Goal: Transaction & Acquisition: Download file/media

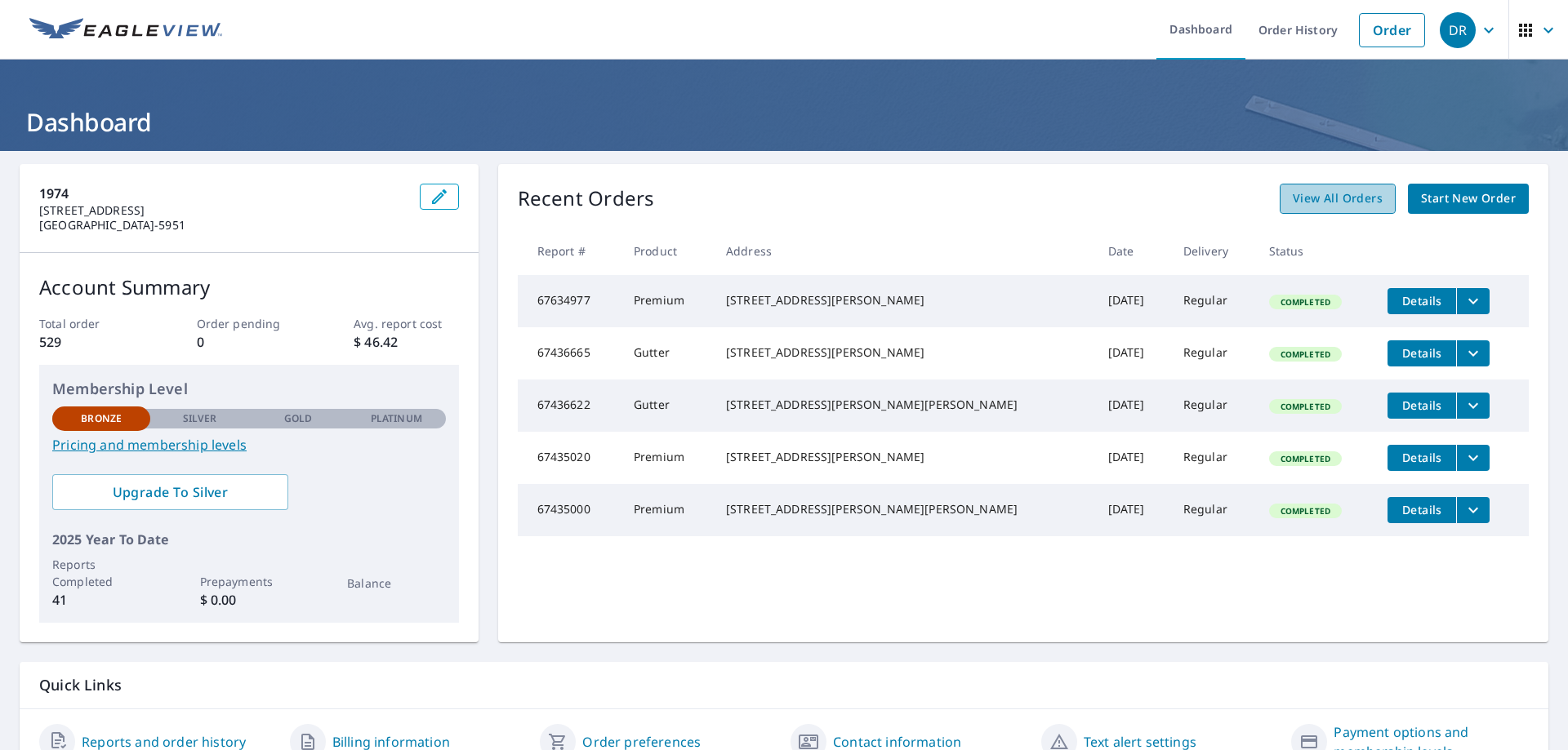
click at [1311, 203] on span "View All Orders" at bounding box center [1337, 198] width 90 height 20
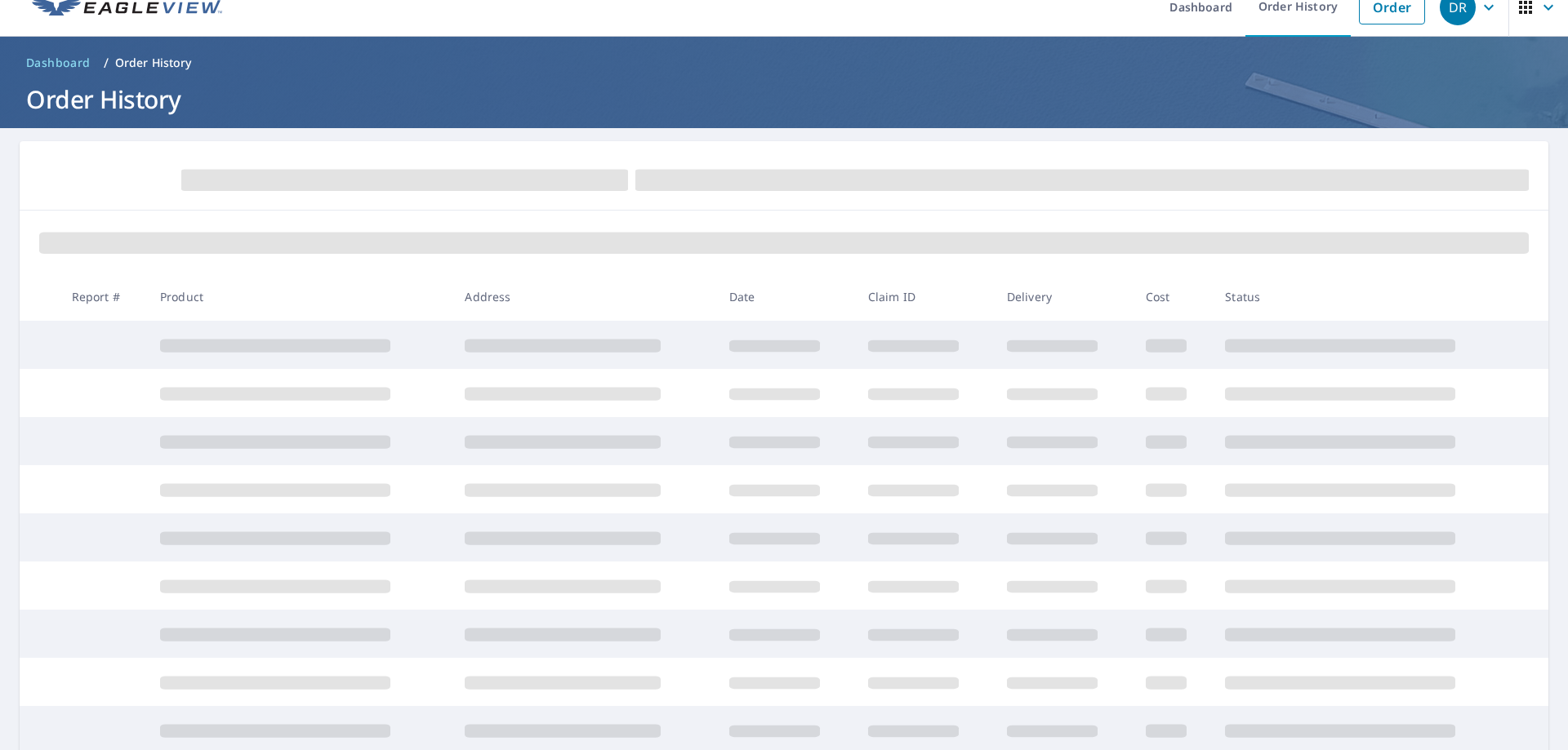
scroll to position [24, 0]
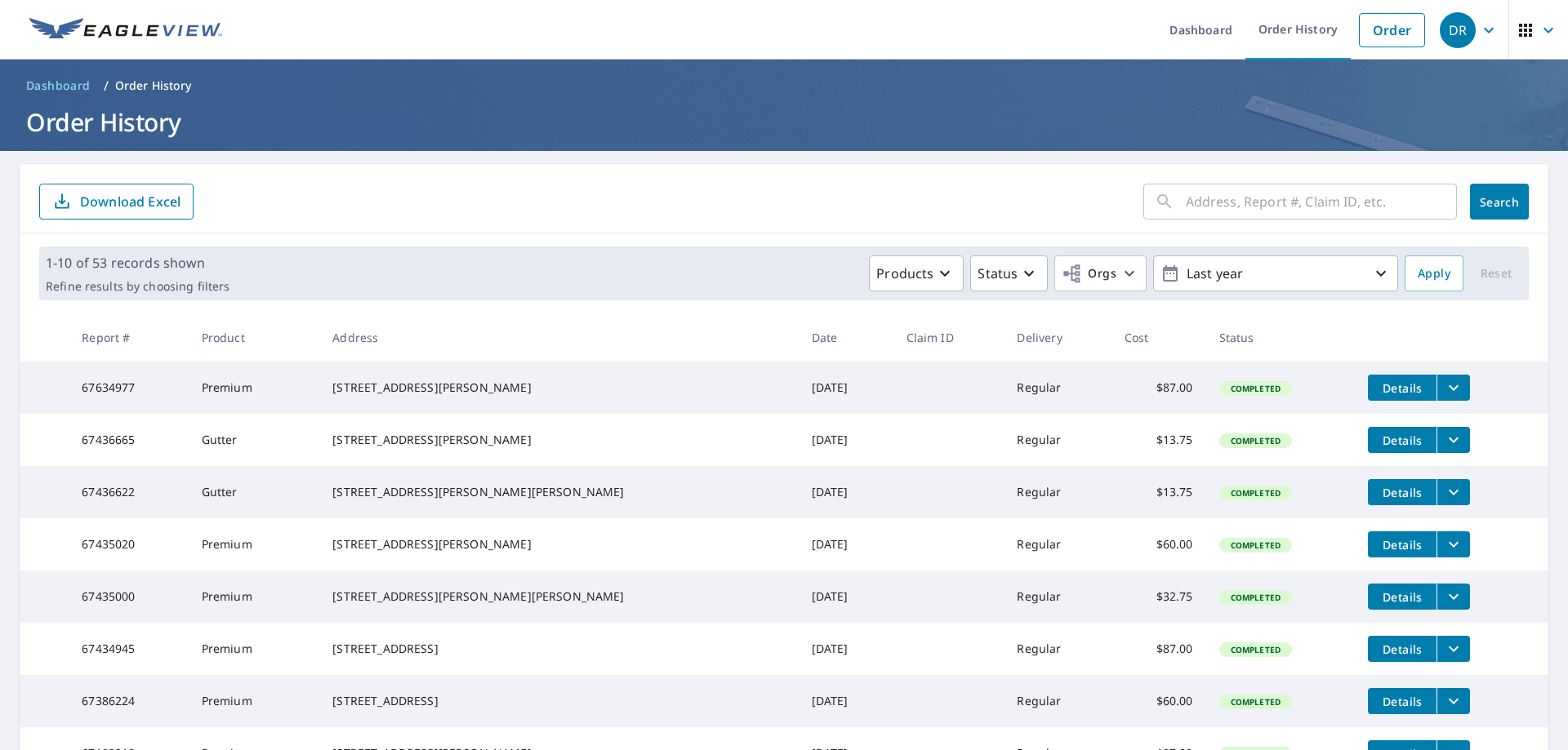
click at [1238, 206] on input "text" at bounding box center [1322, 202] width 271 height 45
type input "222 park"
click at [1483, 195] on span "Search" at bounding box center [1499, 203] width 32 height 16
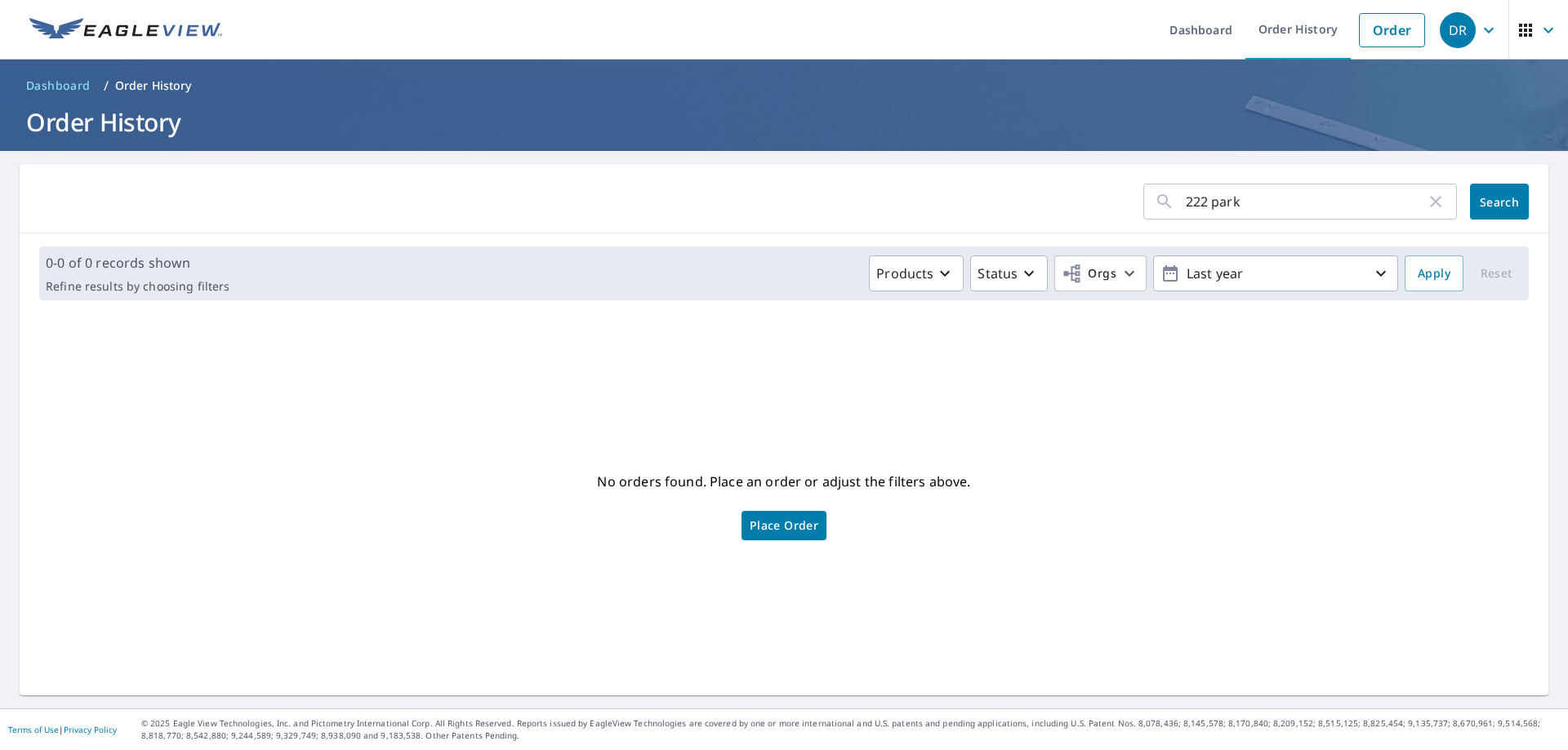
click at [1266, 196] on input "222 park" at bounding box center [1306, 202] width 240 height 45
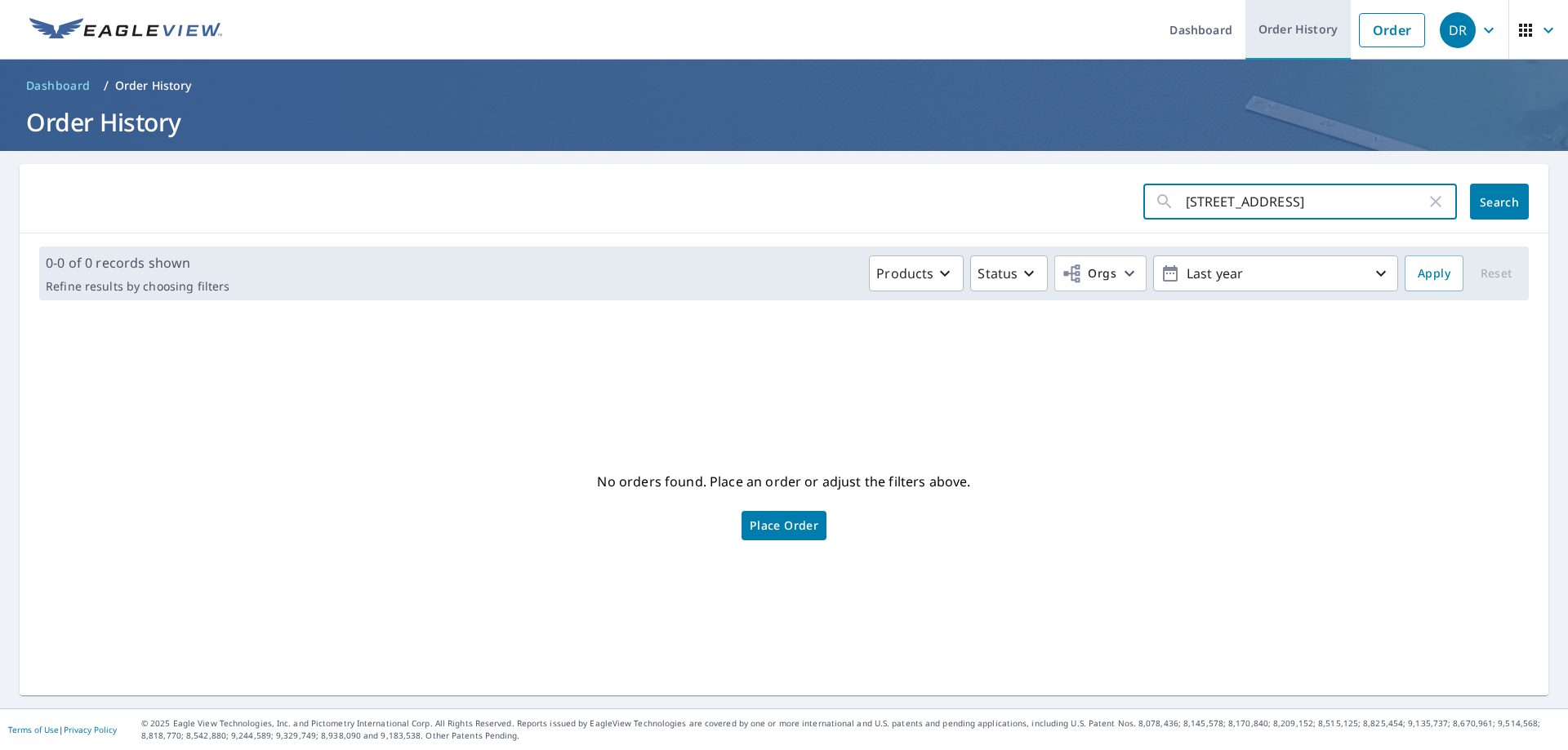
type input "[STREET_ADDRESS]"
click at [1300, 24] on link "Order History" at bounding box center [1298, 30] width 106 height 59
click at [1280, 25] on link "Order History" at bounding box center [1298, 30] width 106 height 59
click at [1287, 22] on link "Order History" at bounding box center [1298, 30] width 106 height 59
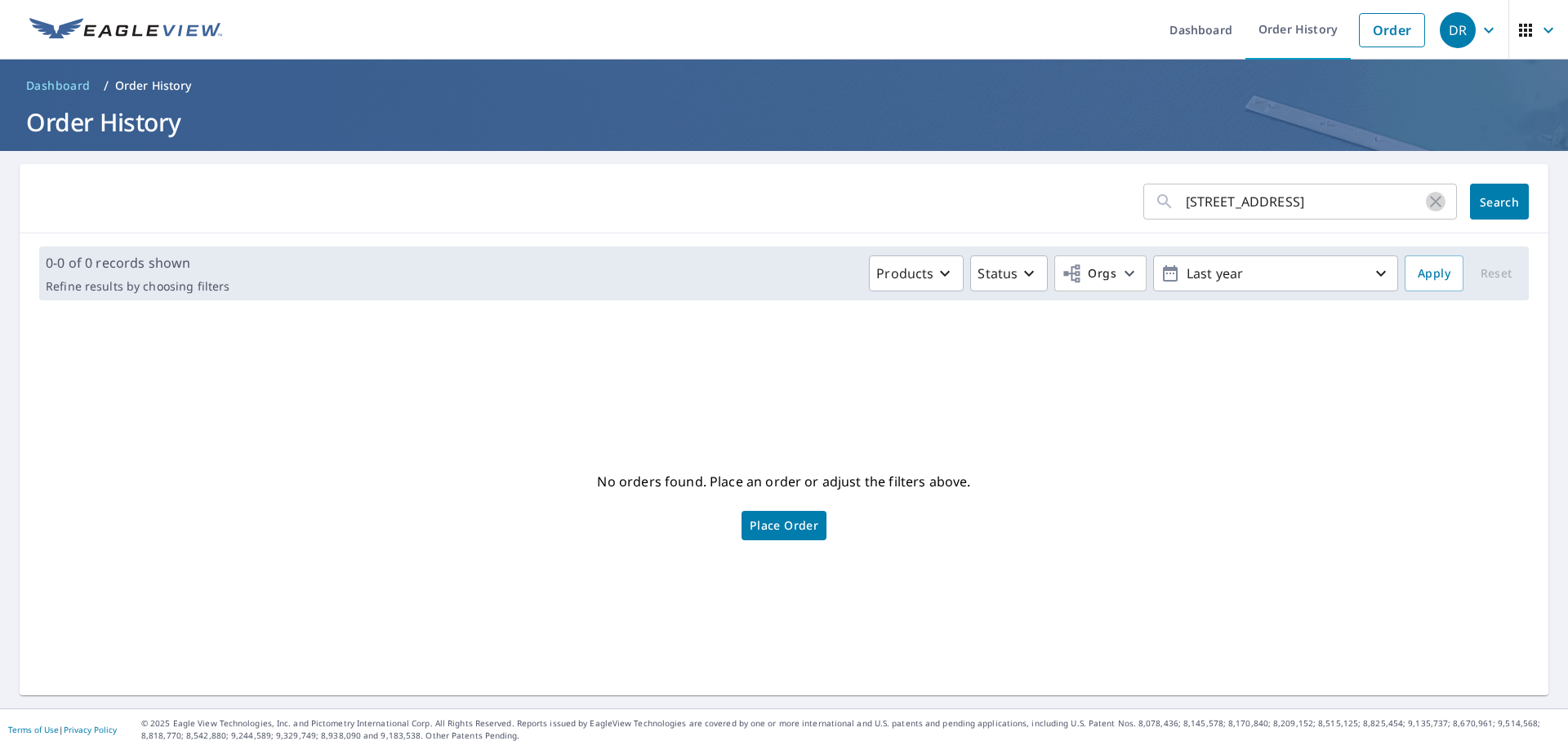
click at [1426, 202] on icon "button" at bounding box center [1435, 202] width 19 height 19
click at [1290, 28] on link "Order History" at bounding box center [1298, 30] width 106 height 59
click at [1291, 28] on link "Order History" at bounding box center [1298, 30] width 106 height 59
click at [1291, 30] on link "Order History" at bounding box center [1298, 30] width 106 height 59
click at [1209, 25] on link "Dashboard" at bounding box center [1201, 30] width 89 height 59
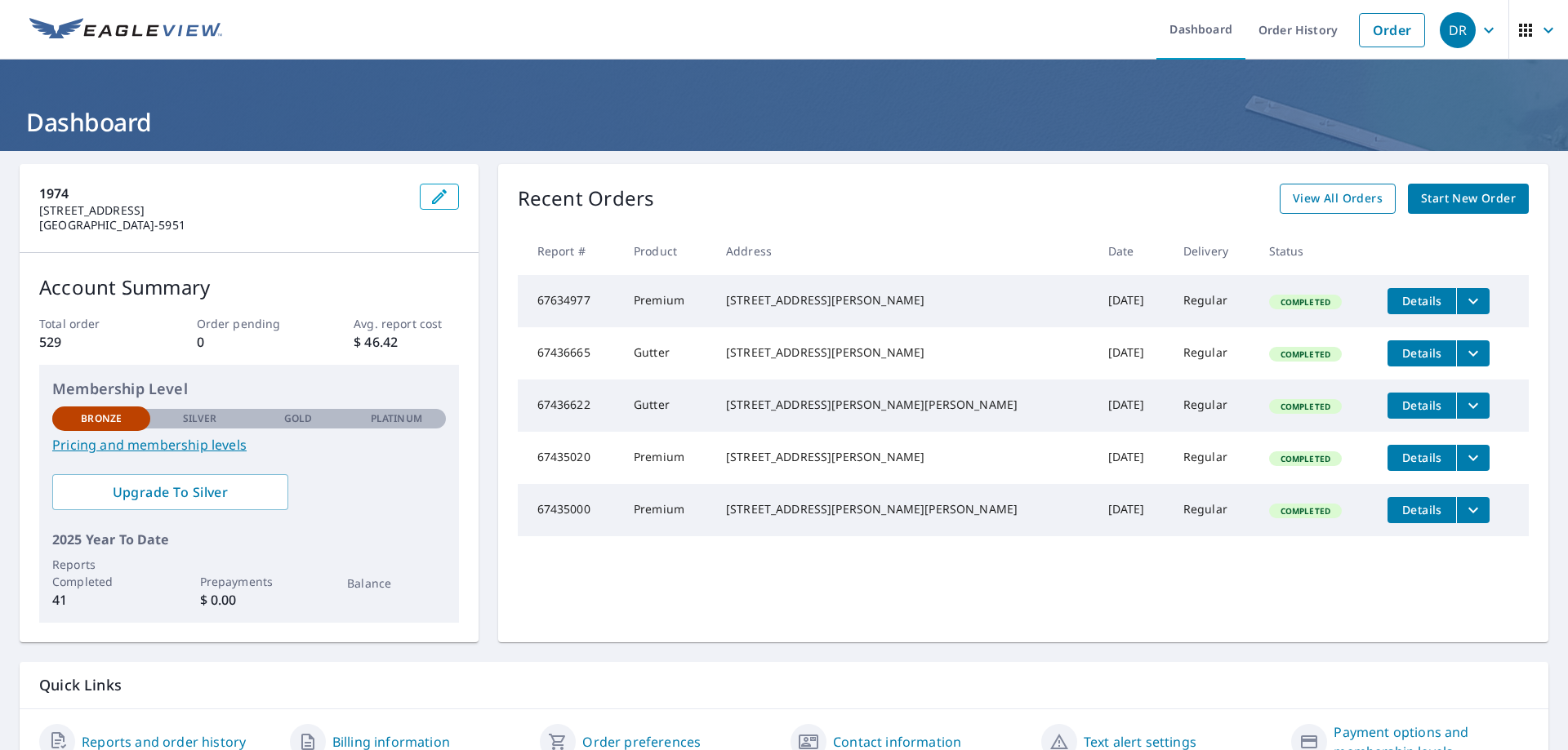
click at [1306, 190] on span "View All Orders" at bounding box center [1337, 198] width 90 height 20
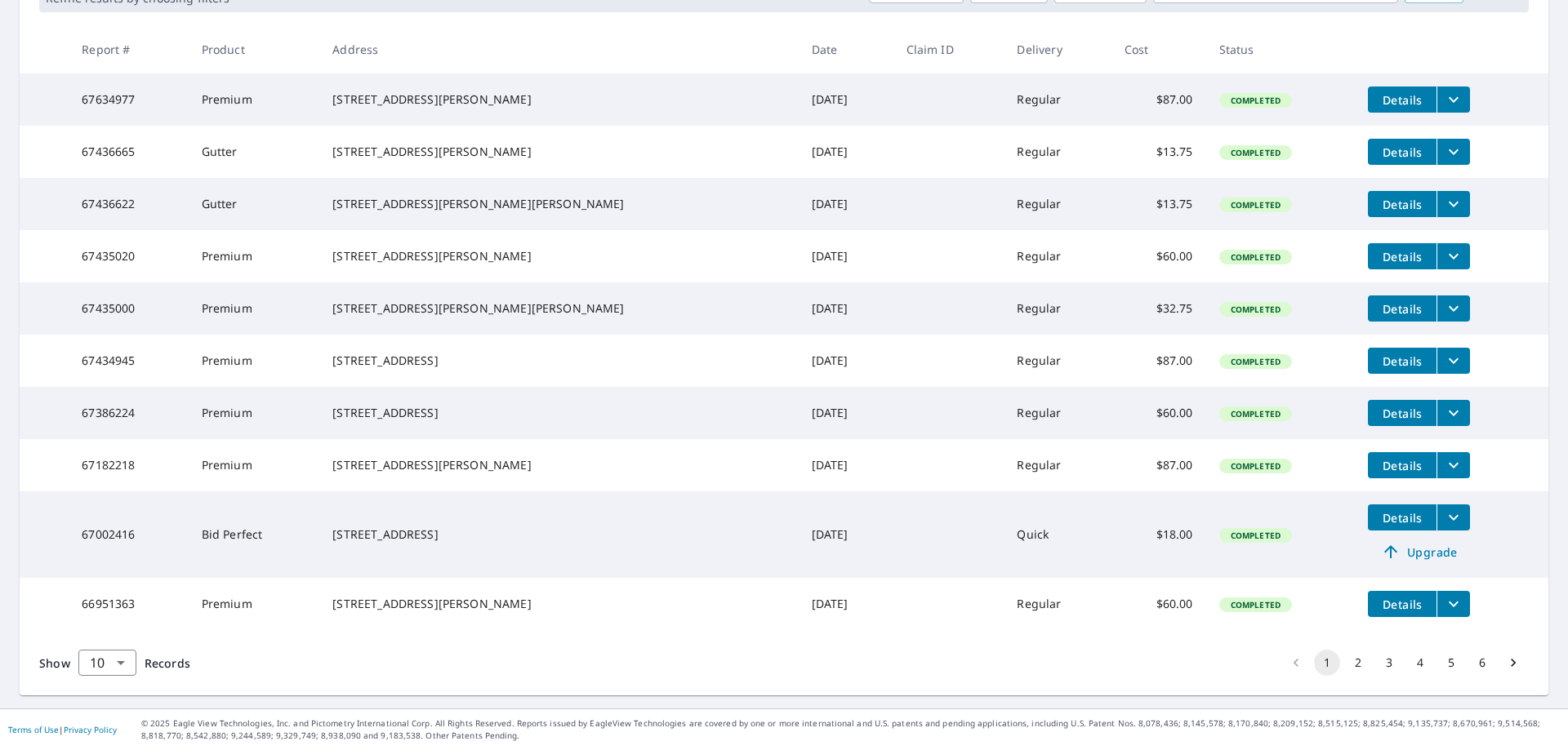
scroll to position [347, 0]
click at [1349, 663] on button "2" at bounding box center [1358, 663] width 26 height 26
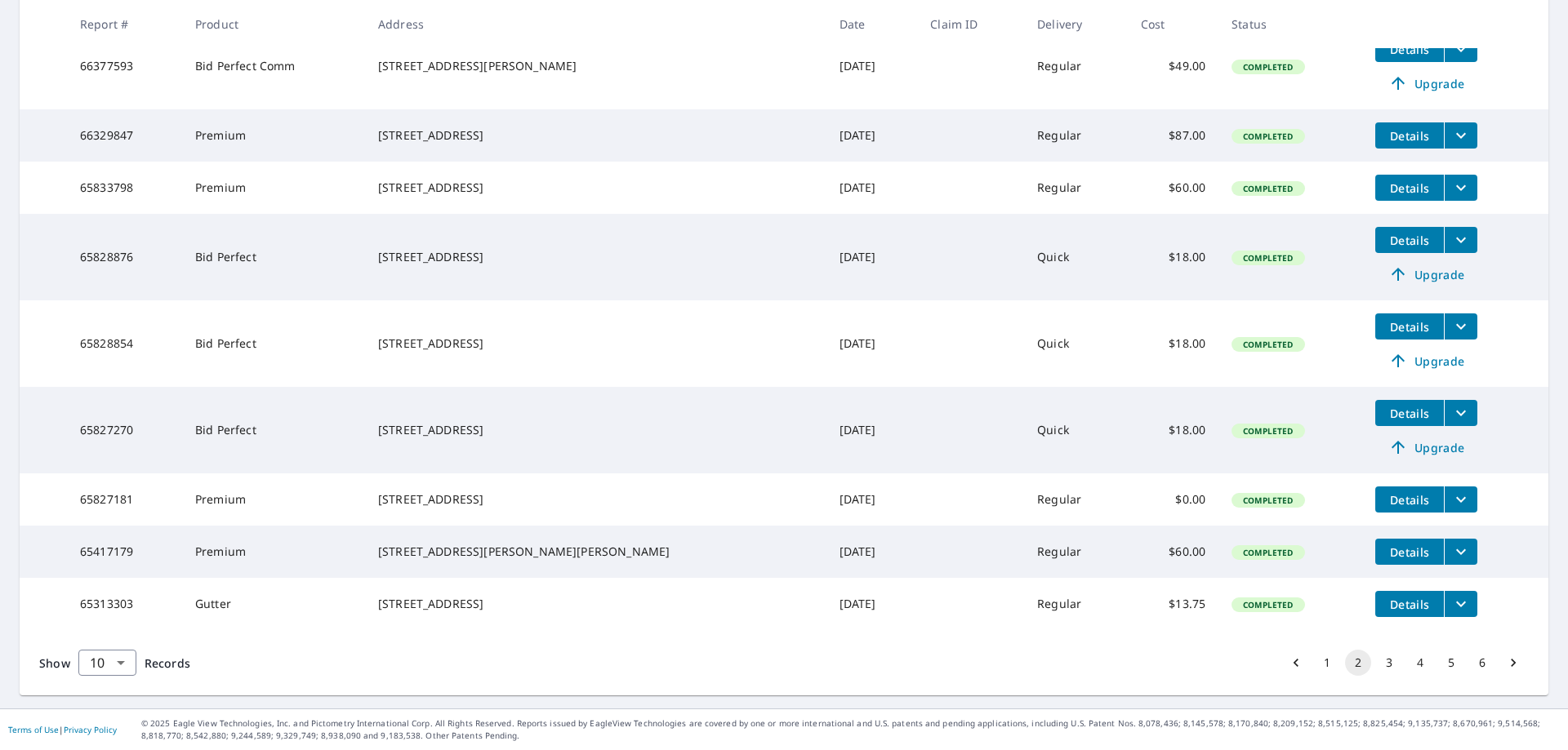
scroll to position [458, 0]
click at [1376, 664] on button "3" at bounding box center [1389, 663] width 26 height 26
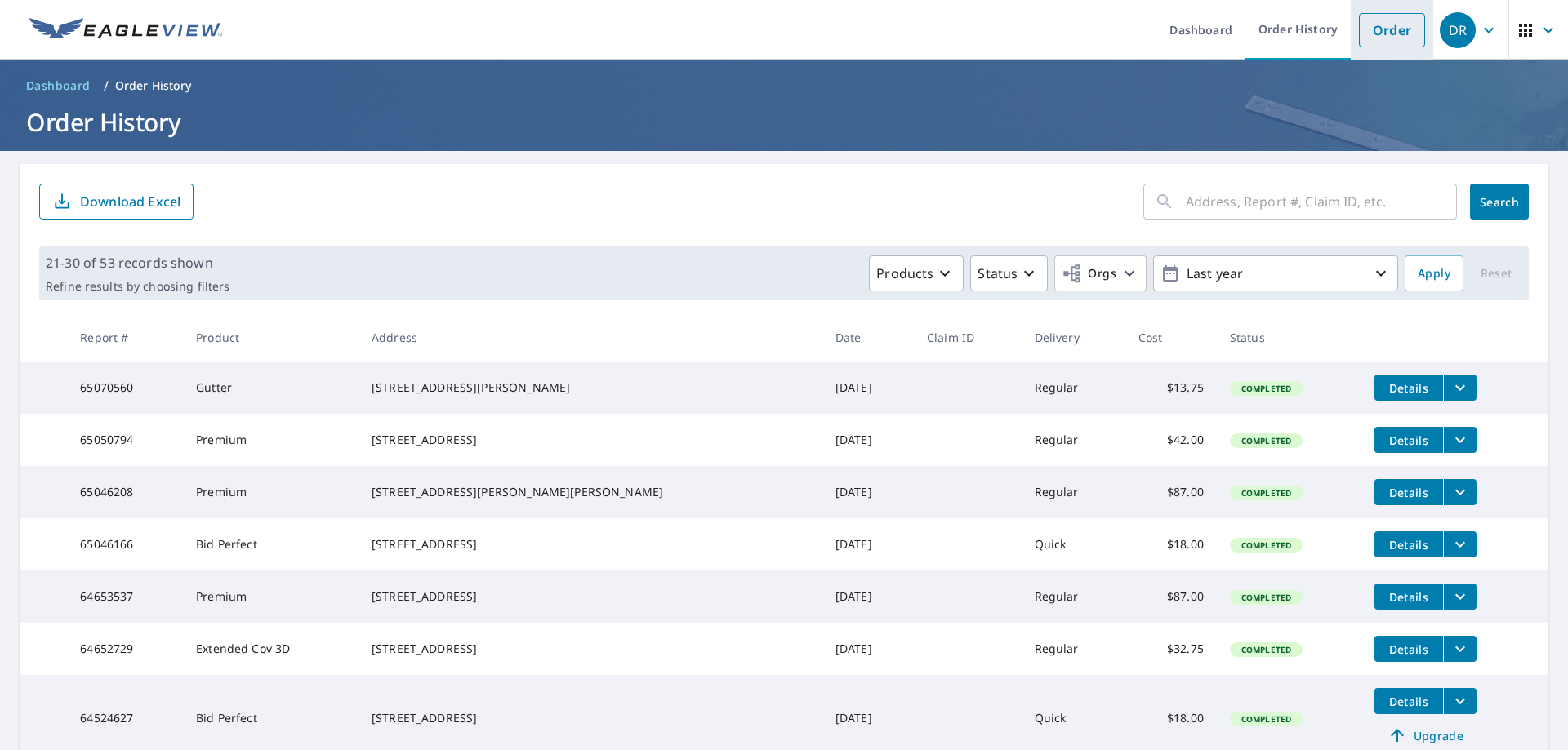
click at [1392, 31] on link "Order" at bounding box center [1392, 30] width 66 height 34
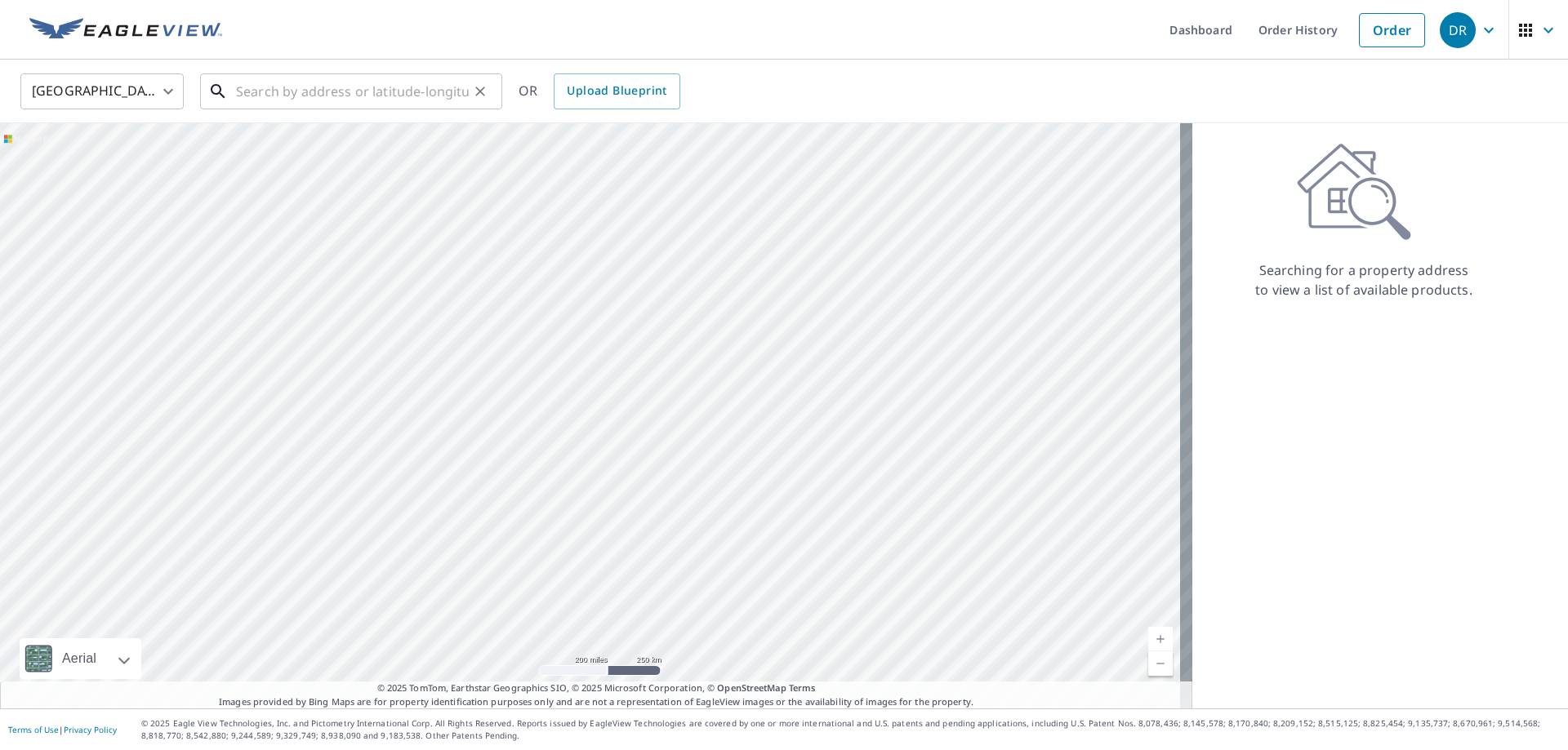
click at [287, 96] on input "text" at bounding box center [352, 92] width 232 height 45
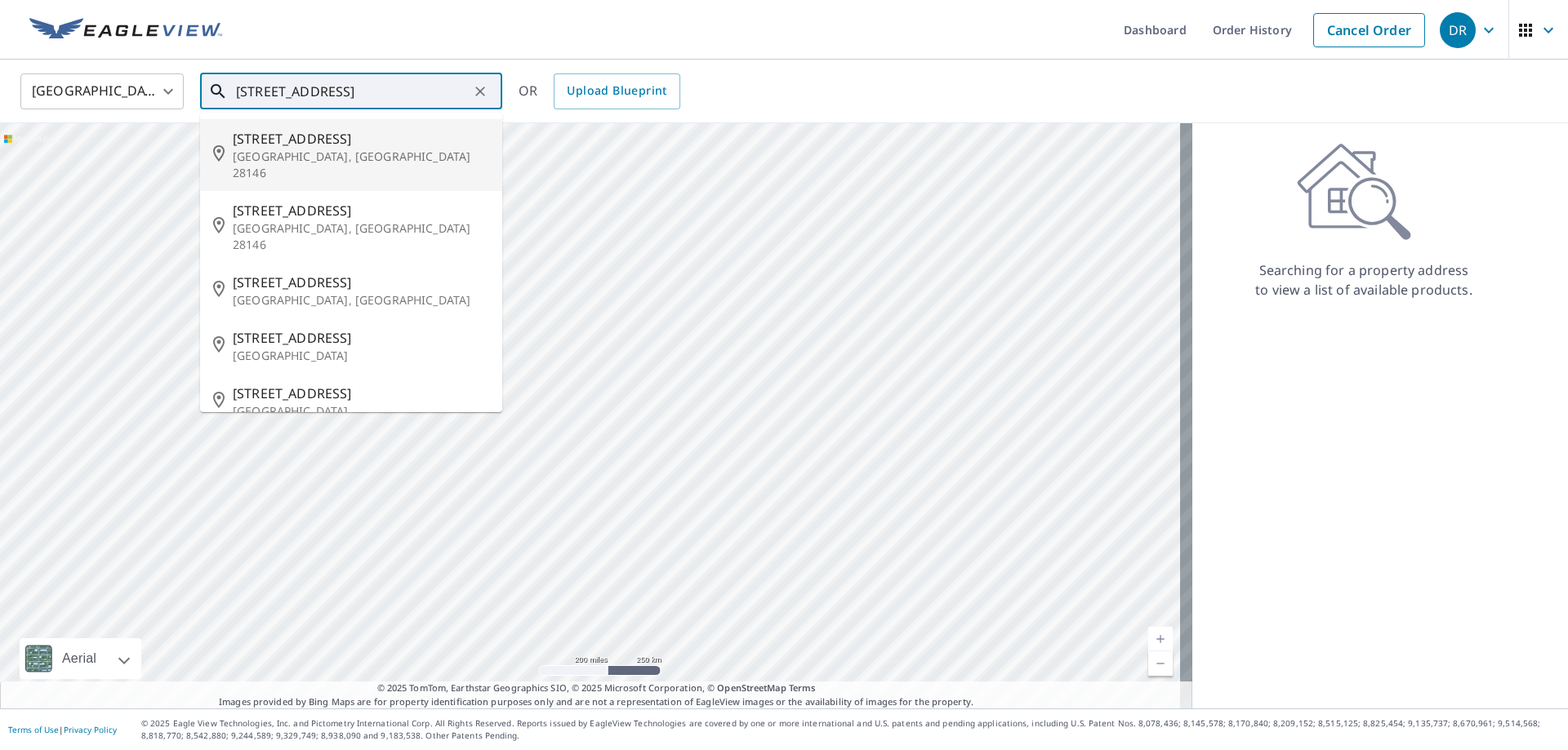
click at [255, 134] on span "[STREET_ADDRESS]" at bounding box center [361, 139] width 257 height 19
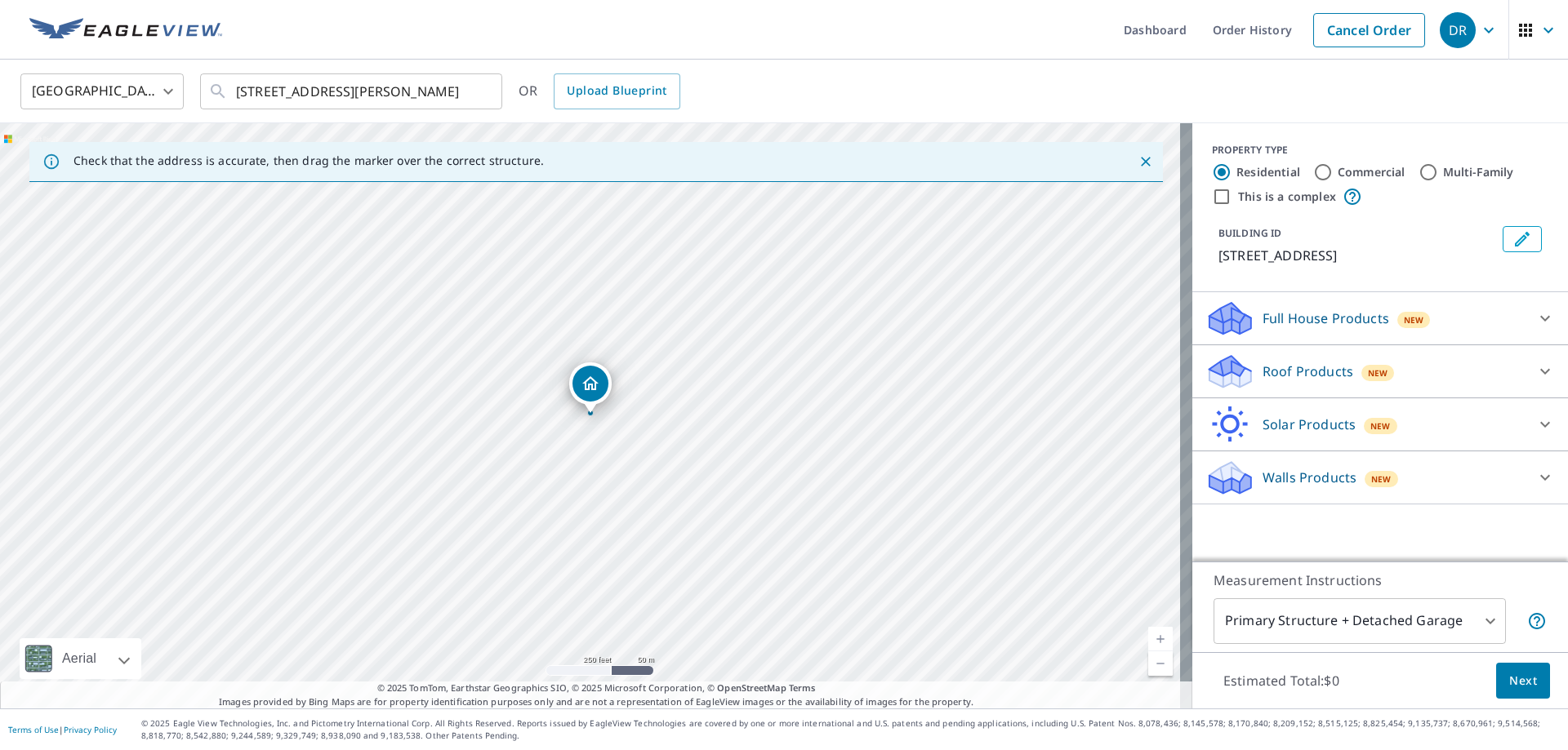
click at [1149, 637] on link "Current Level 17, Zoom In" at bounding box center [1161, 639] width 24 height 24
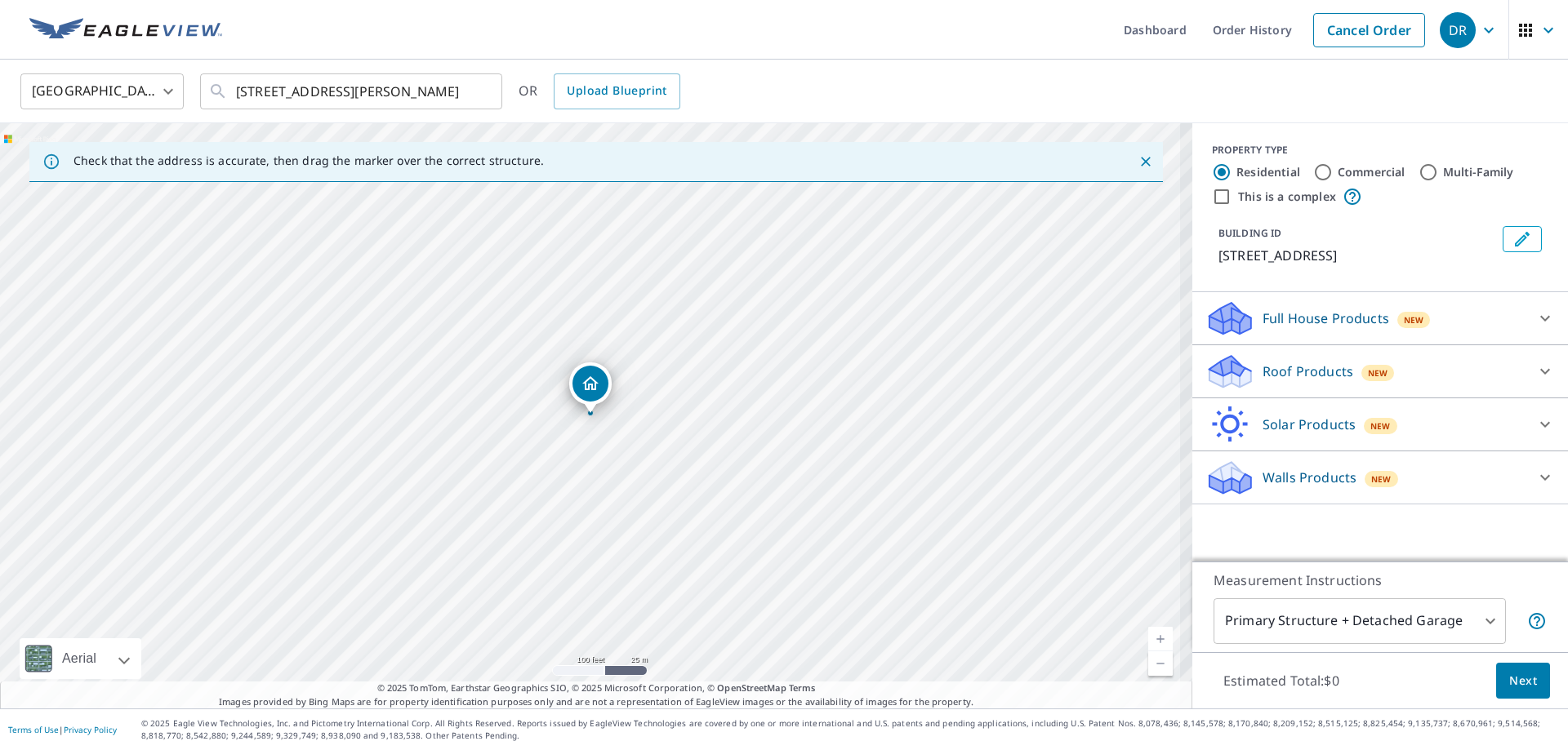
click at [1149, 637] on link "Current Level 18, Zoom In" at bounding box center [1161, 639] width 24 height 24
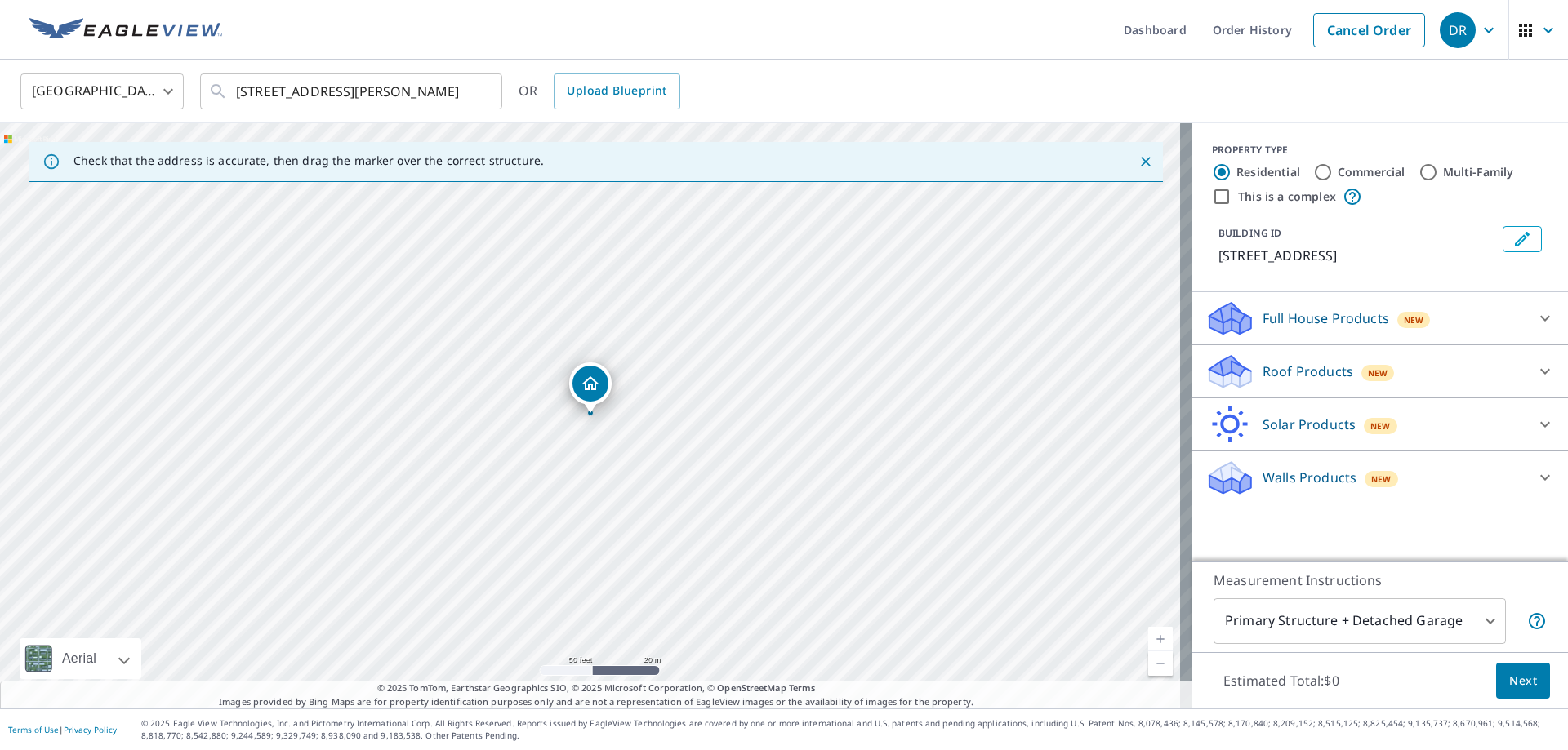
click at [1149, 671] on link "Current Level 19, Zoom Out" at bounding box center [1161, 664] width 24 height 24
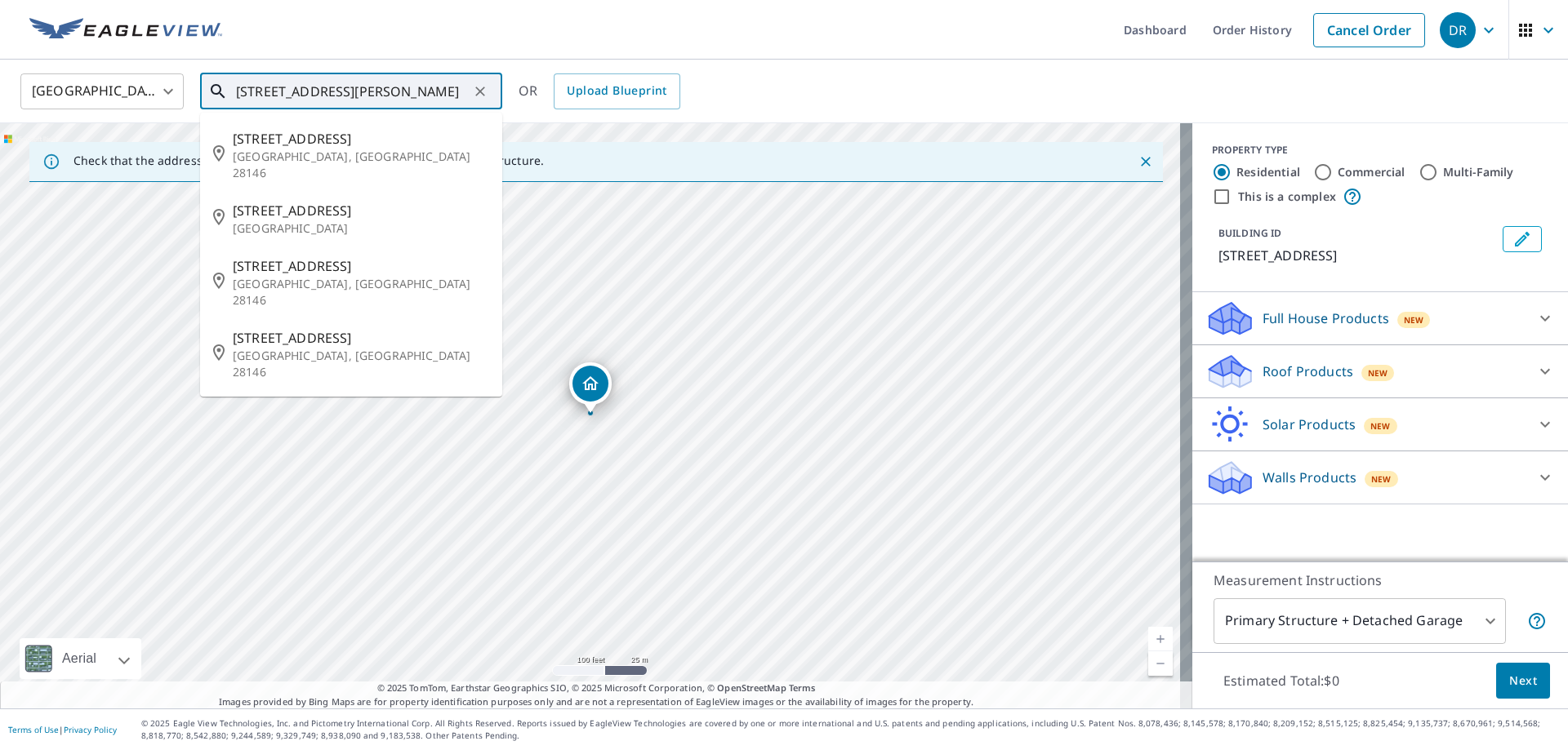
click at [306, 93] on input "[STREET_ADDRESS][PERSON_NAME]" at bounding box center [352, 92] width 232 height 45
click at [309, 92] on input "[STREET_ADDRESS][PERSON_NAME]" at bounding box center [352, 92] width 232 height 45
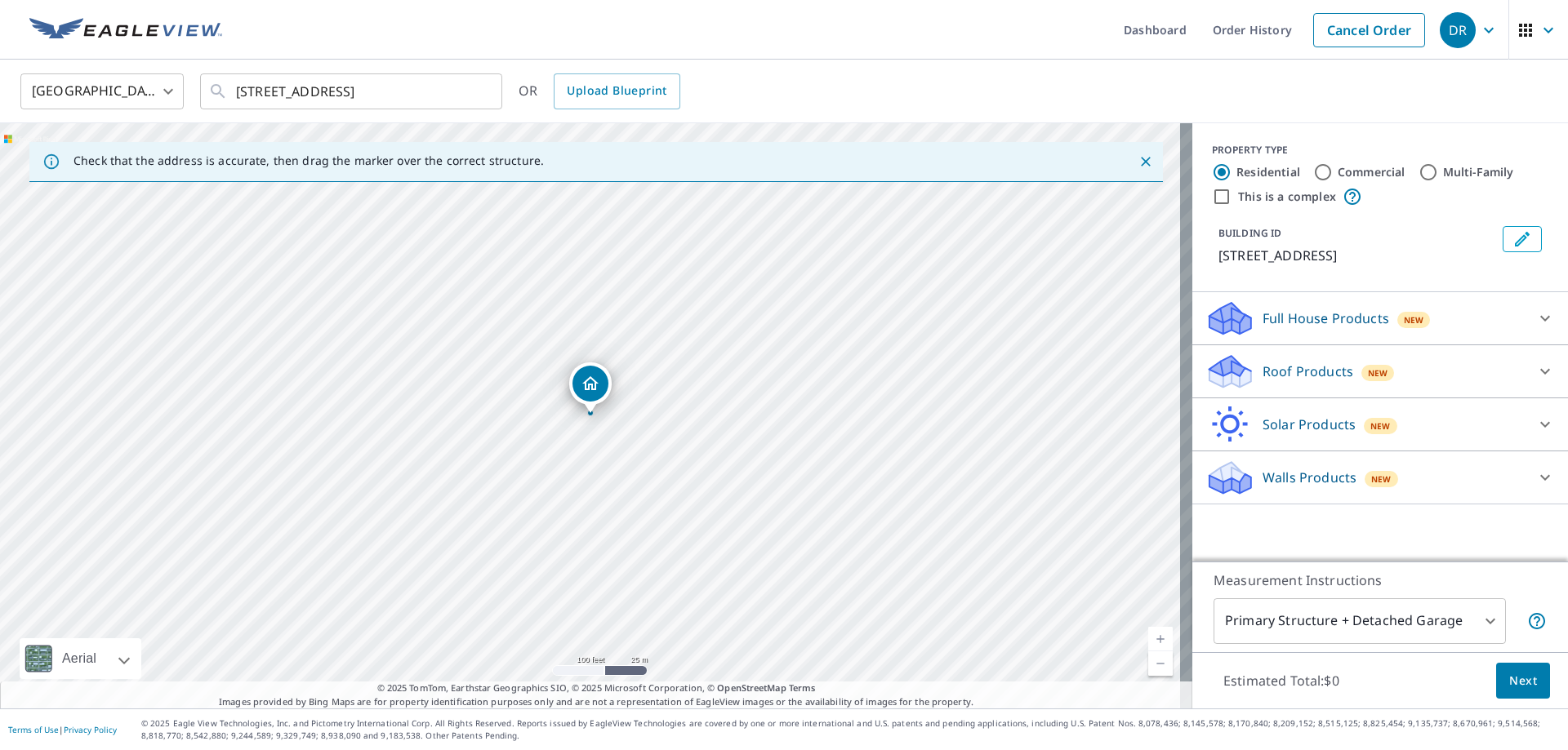
click at [1149, 643] on link "Current Level 18, Zoom In" at bounding box center [1161, 639] width 24 height 24
click at [1149, 643] on link "Current Level 19, Zoom In" at bounding box center [1161, 639] width 24 height 24
drag, startPoint x: 738, startPoint y: 365, endPoint x: 906, endPoint y: 489, distance: 208.8
click at [771, 320] on div "[STREET_ADDRESS]" at bounding box center [596, 416] width 1192 height 585
click at [1149, 663] on link "Current Level 20, Zoom Out" at bounding box center [1161, 664] width 24 height 24
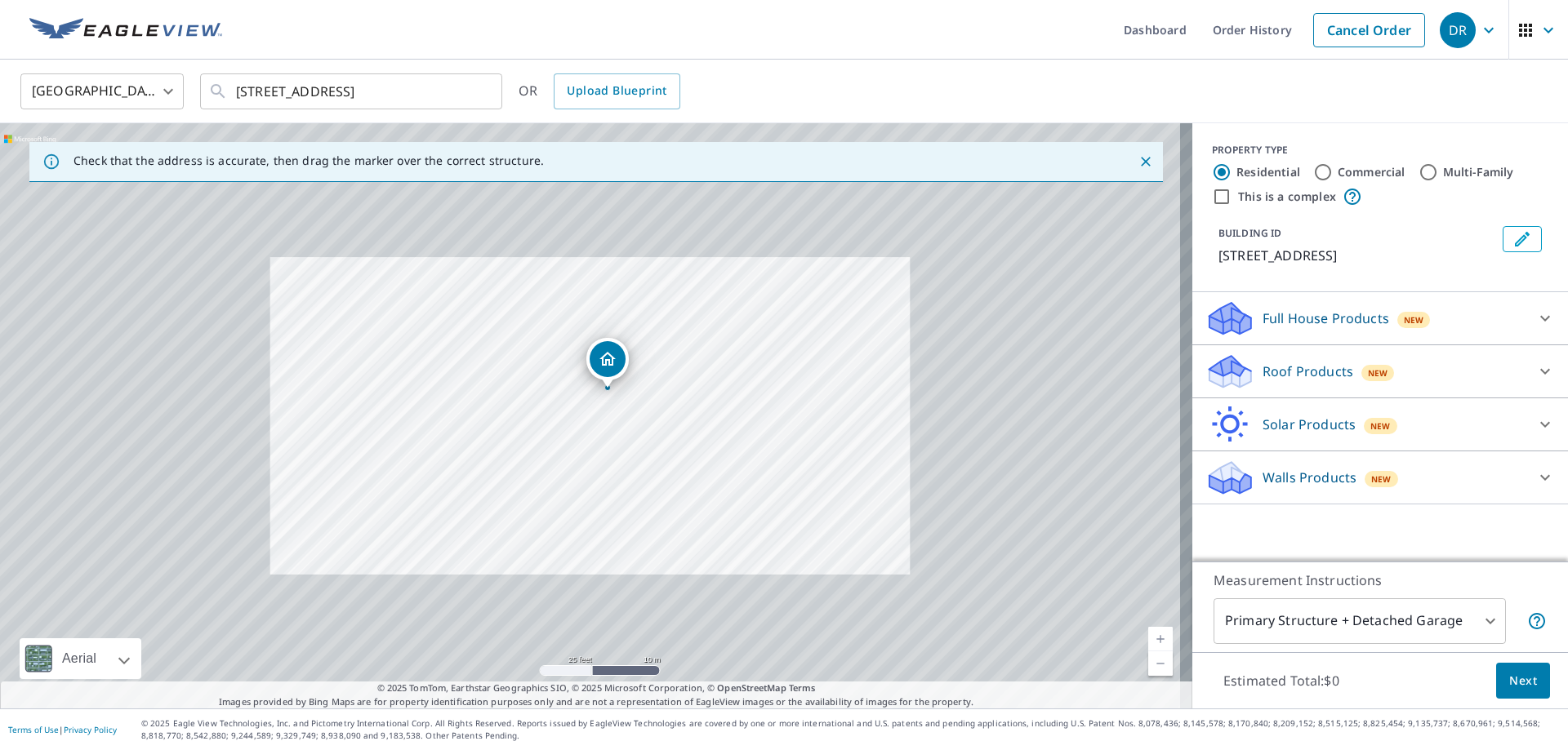
click at [1149, 664] on link "Current Level 20, Zoom Out" at bounding box center [1161, 664] width 24 height 24
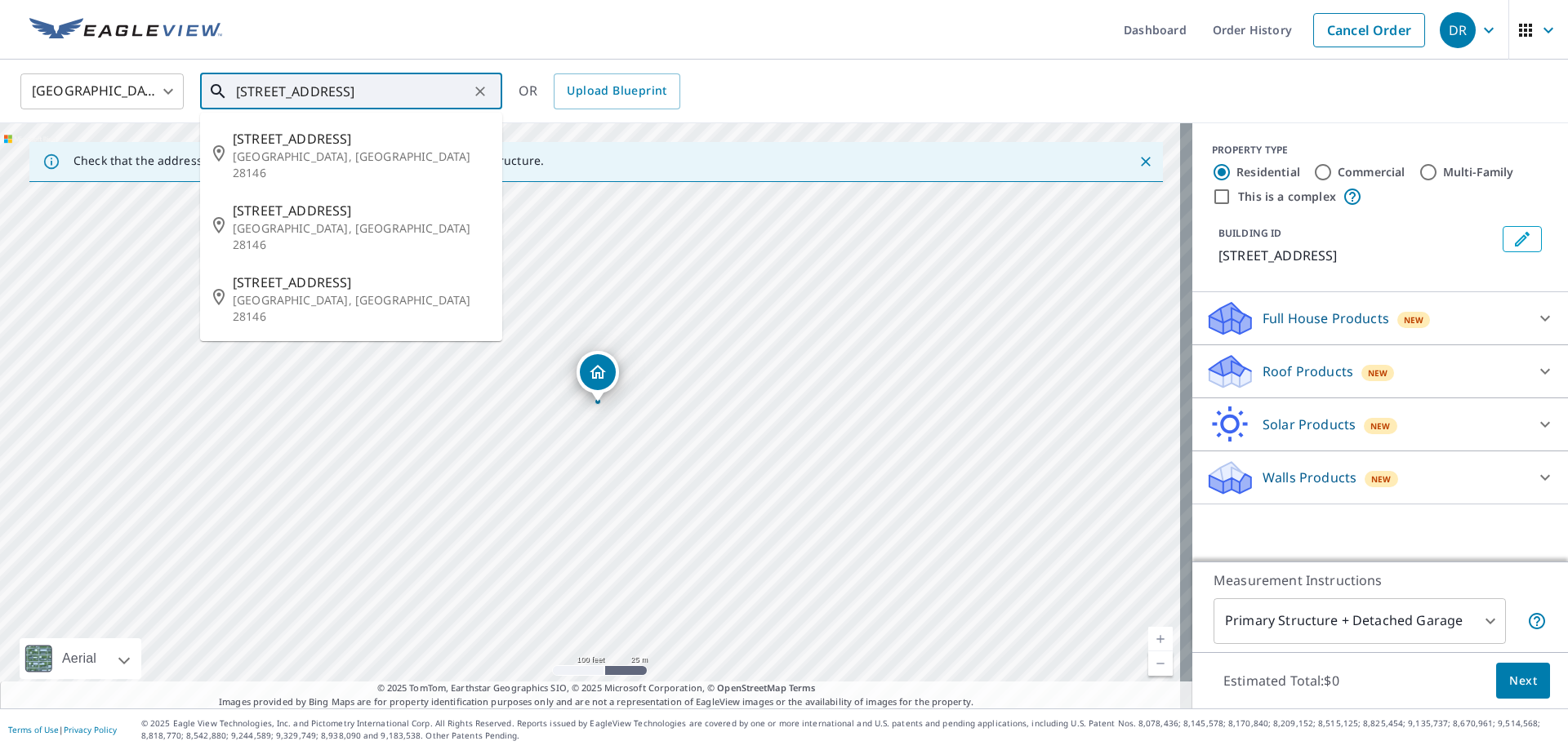
drag, startPoint x: 369, startPoint y: 91, endPoint x: 318, endPoint y: 84, distance: 51.5
click at [318, 84] on input "[STREET_ADDRESS]" at bounding box center [352, 92] width 232 height 45
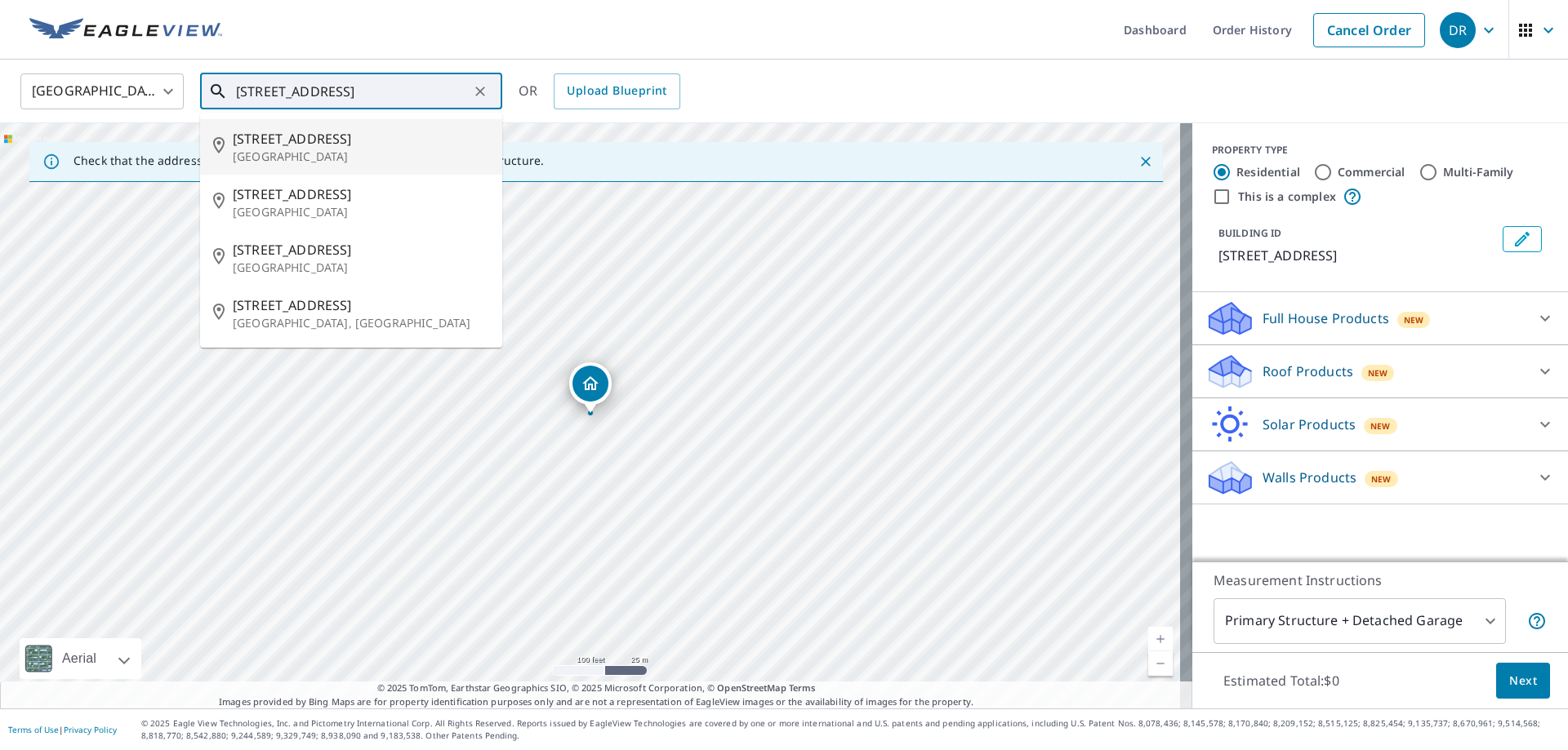
click at [279, 146] on span "[STREET_ADDRESS]" at bounding box center [361, 139] width 257 height 19
type input "[STREET_ADDRESS]"
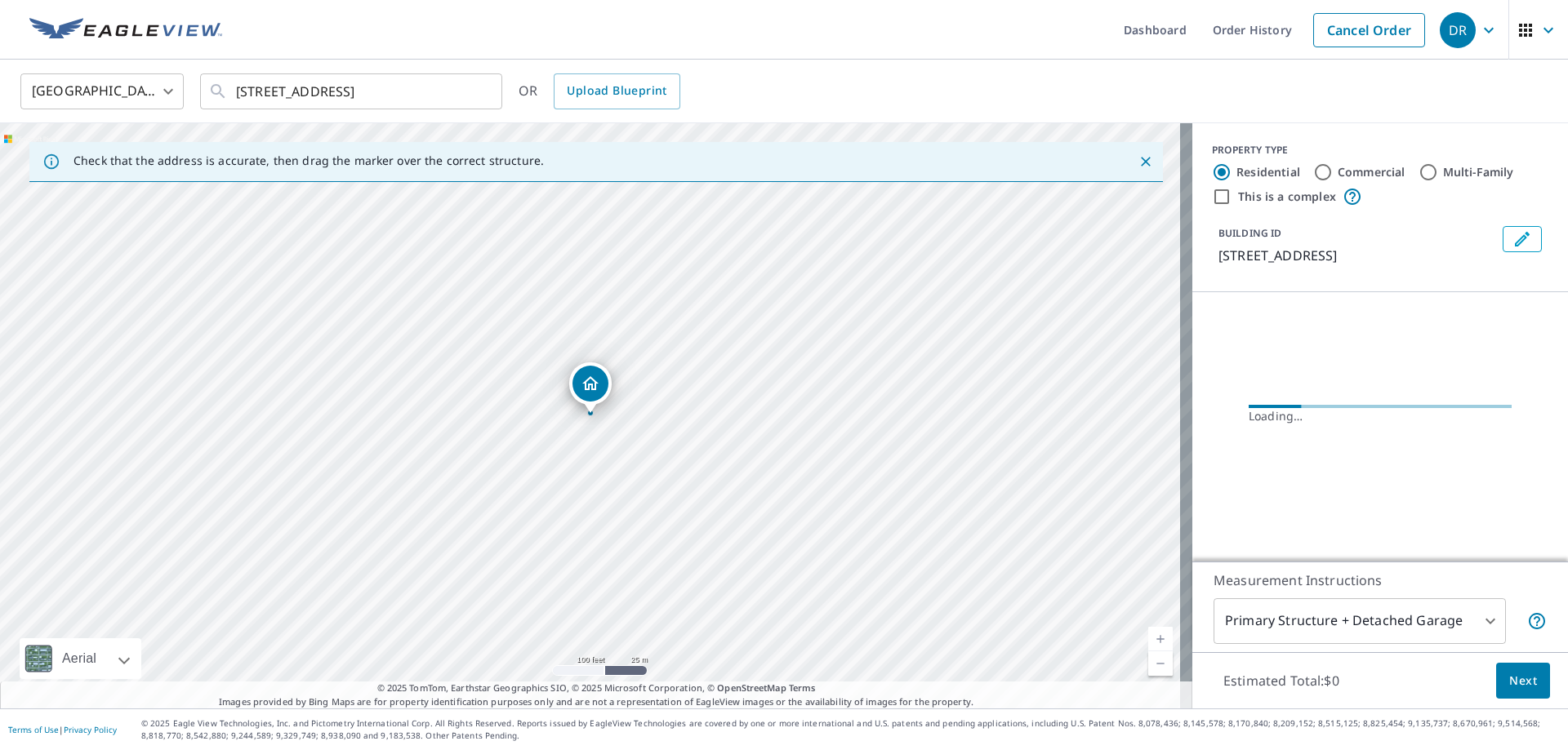
click at [1144, 634] on body "DR DR Dashboard Order History Cancel Order DR [GEOGRAPHIC_DATA] [GEOGRAPHIC_DAT…" at bounding box center [784, 375] width 1568 height 750
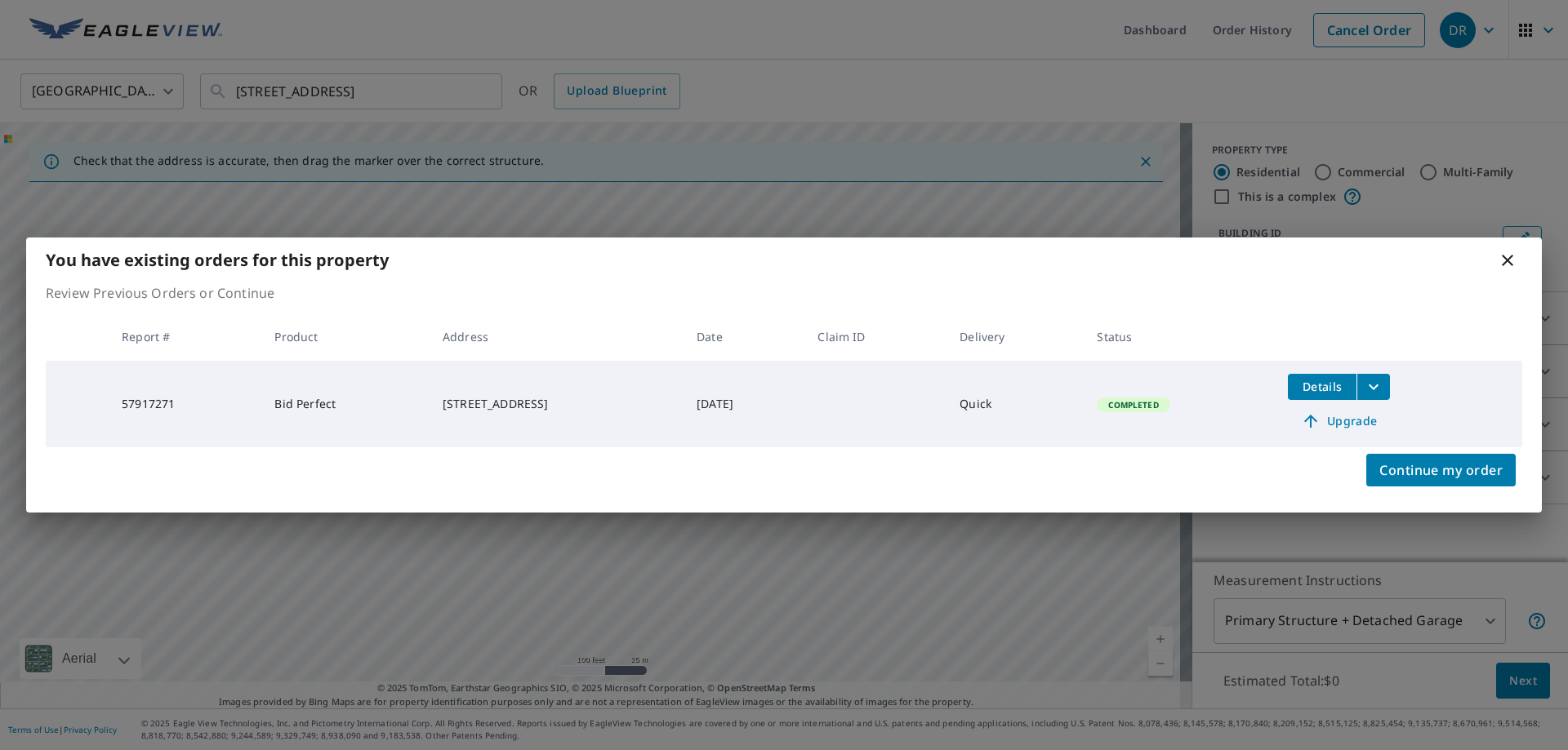
click at [1321, 386] on span "Details" at bounding box center [1323, 387] width 49 height 16
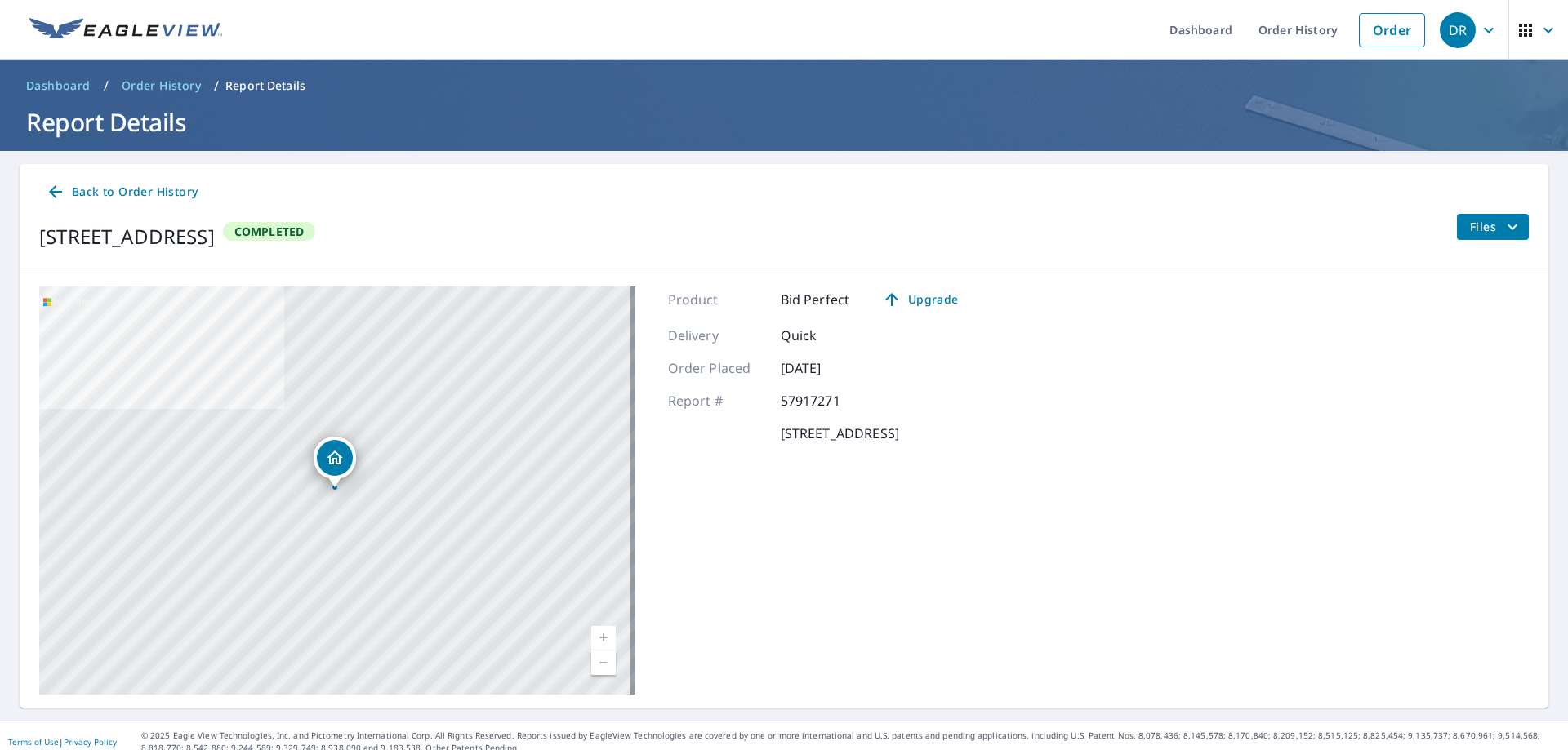
scroll to position [12, 0]
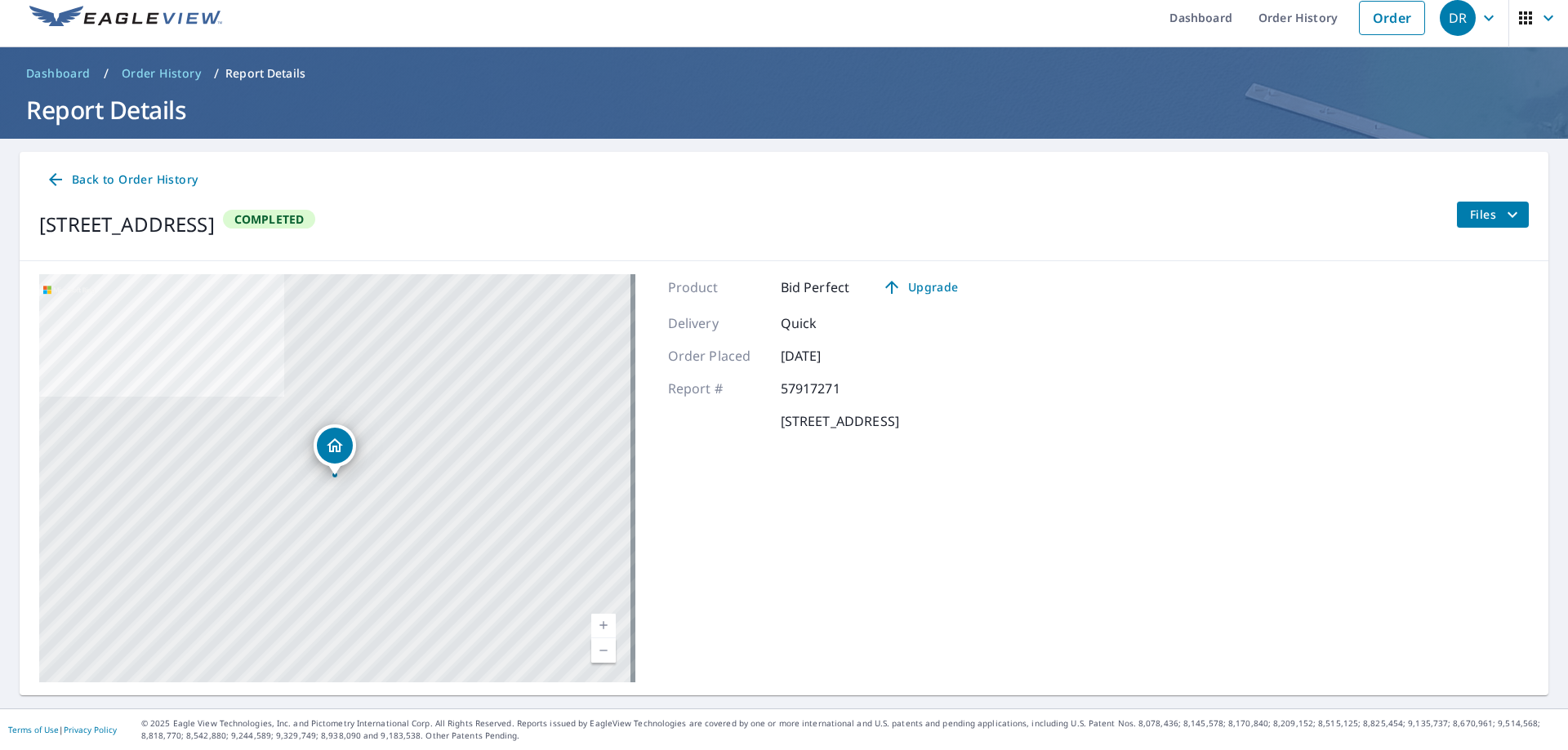
click at [333, 445] on icon "Dropped pin, building 1, Residential property, 220 Park St Statesville, NC 28677" at bounding box center [335, 445] width 19 height 19
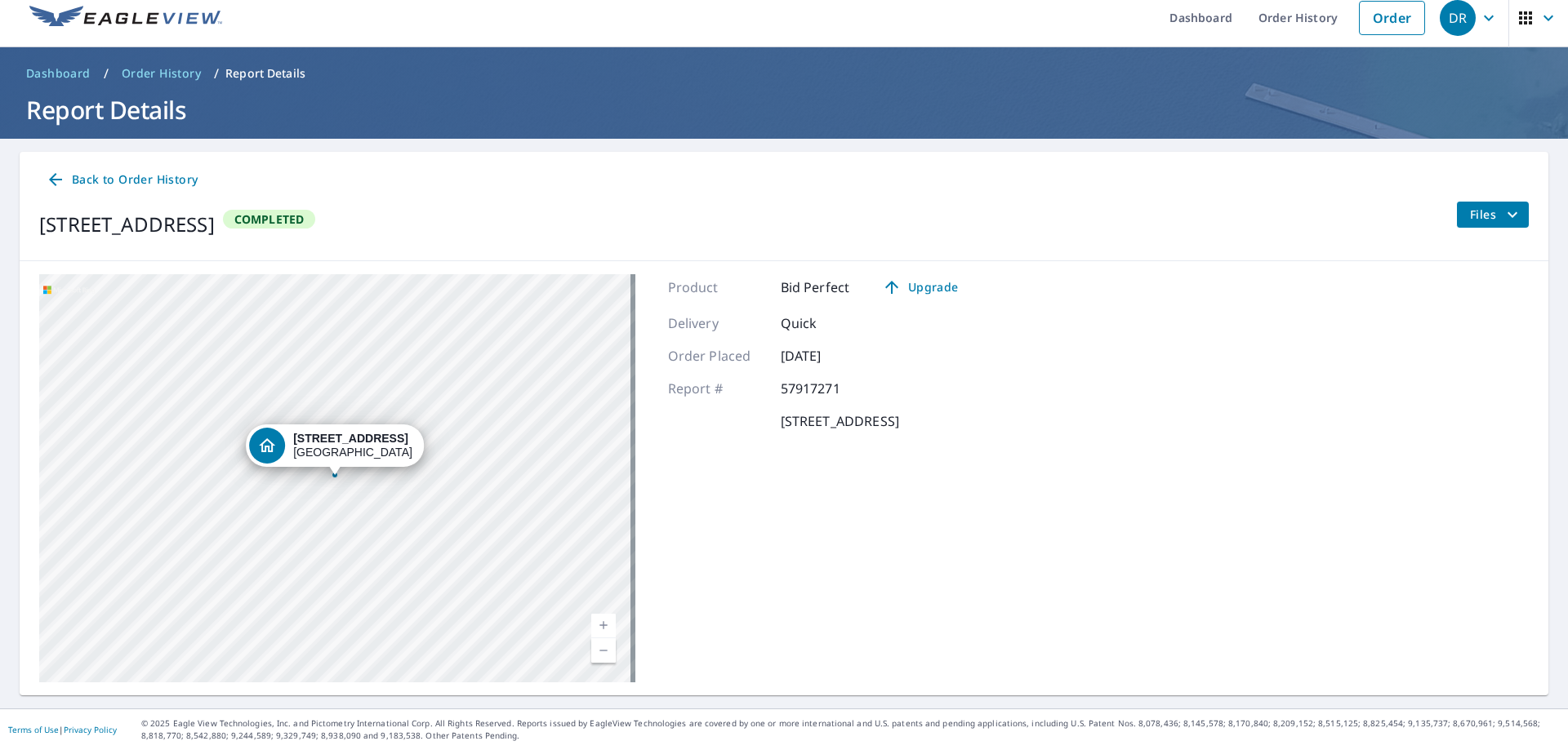
click at [1502, 217] on icon "filesDropdownBtn-57917271" at bounding box center [1512, 215] width 19 height 19
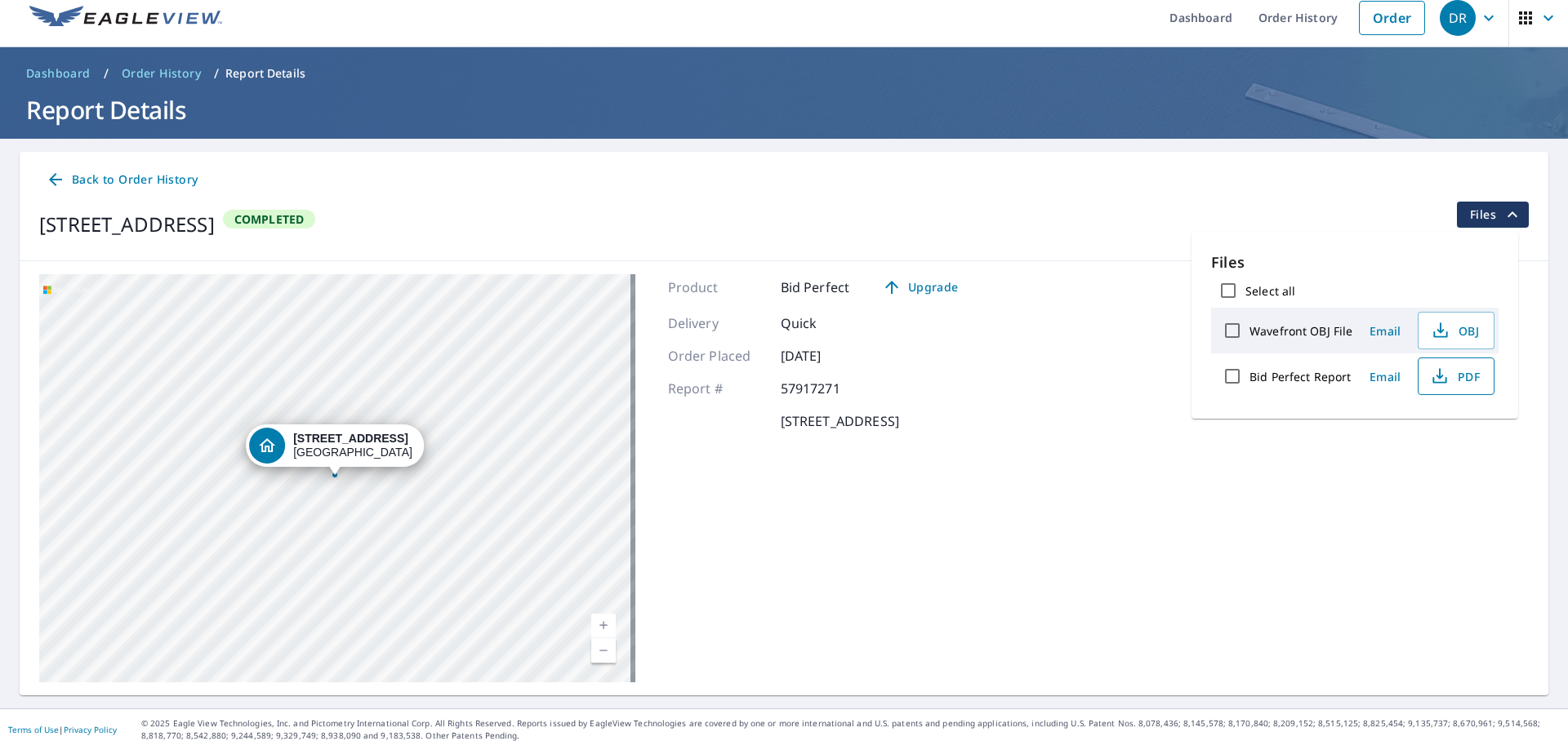
click at [1454, 370] on span "PDF" at bounding box center [1454, 376] width 52 height 19
